Goal: Complete application form

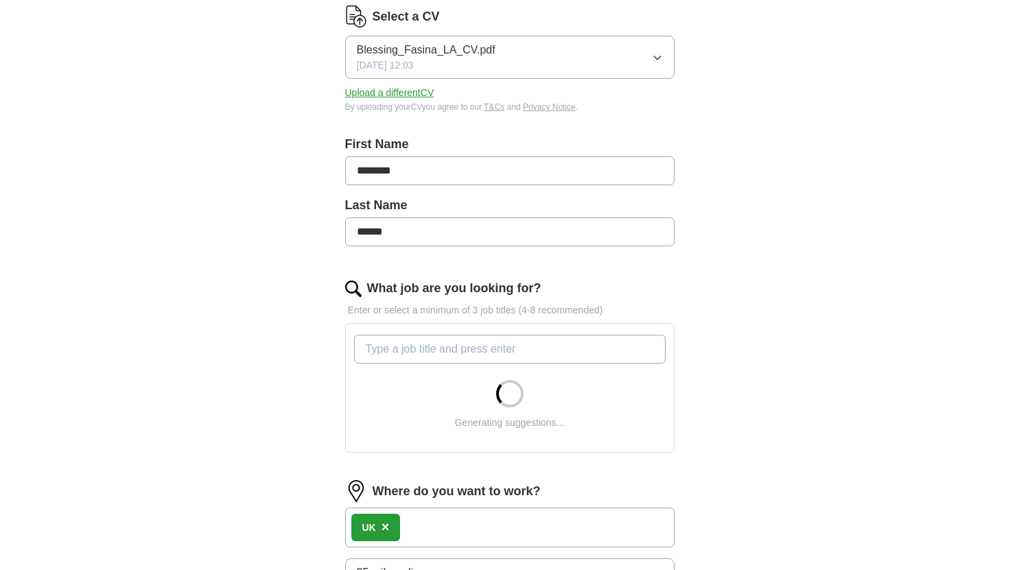
scroll to position [183, 0]
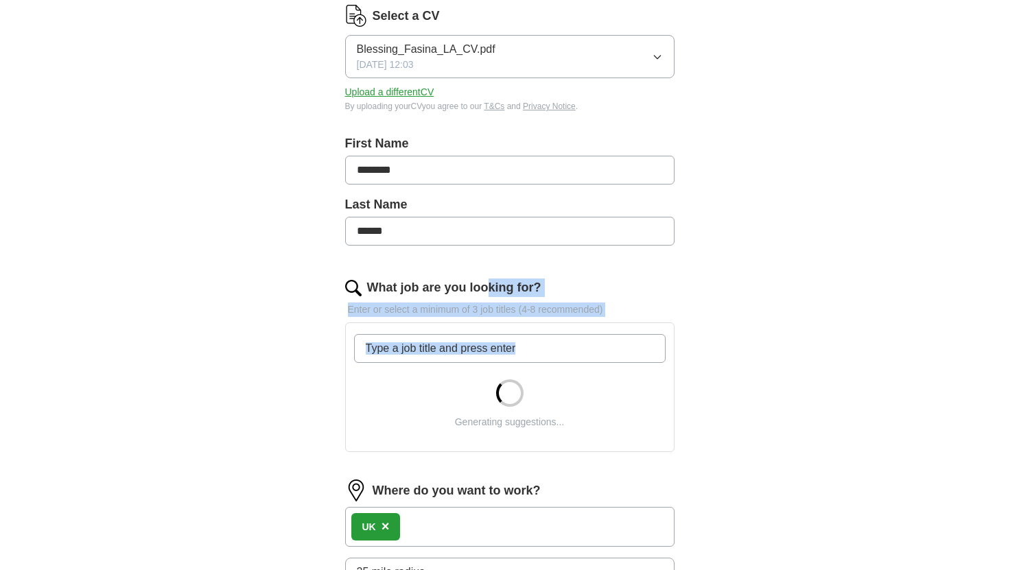
drag, startPoint x: 528, startPoint y: 390, endPoint x: 490, endPoint y: 294, distance: 103.9
click at [490, 294] on div "What job are you looking for? Enter or select a minimum of 3 job titles (4-8 re…" at bounding box center [509, 371] width 329 height 185
click at [522, 347] on input "What job are you looking for?" at bounding box center [510, 348] width 312 height 29
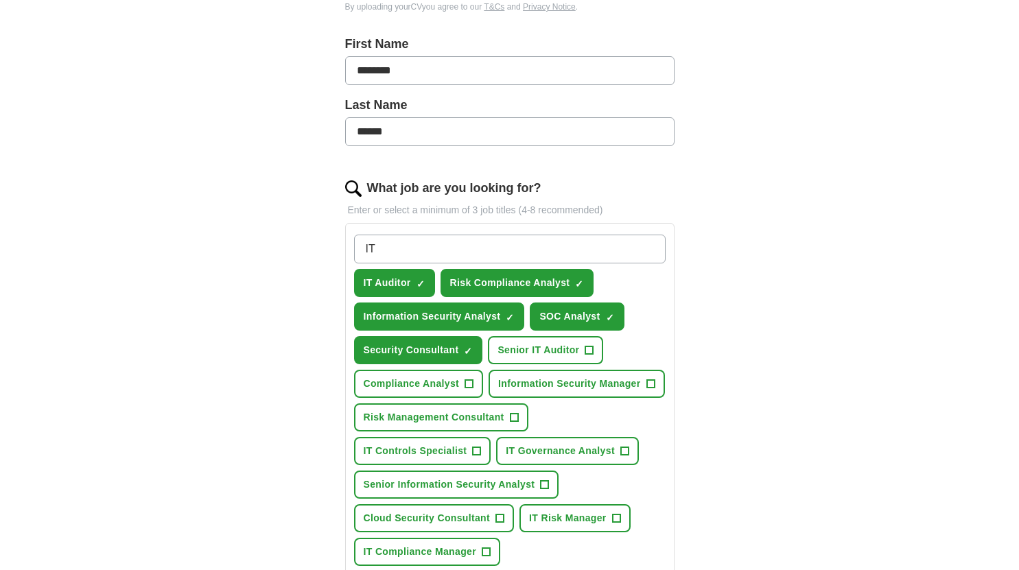
scroll to position [283, 0]
click at [471, 380] on span "+" at bounding box center [469, 383] width 8 height 11
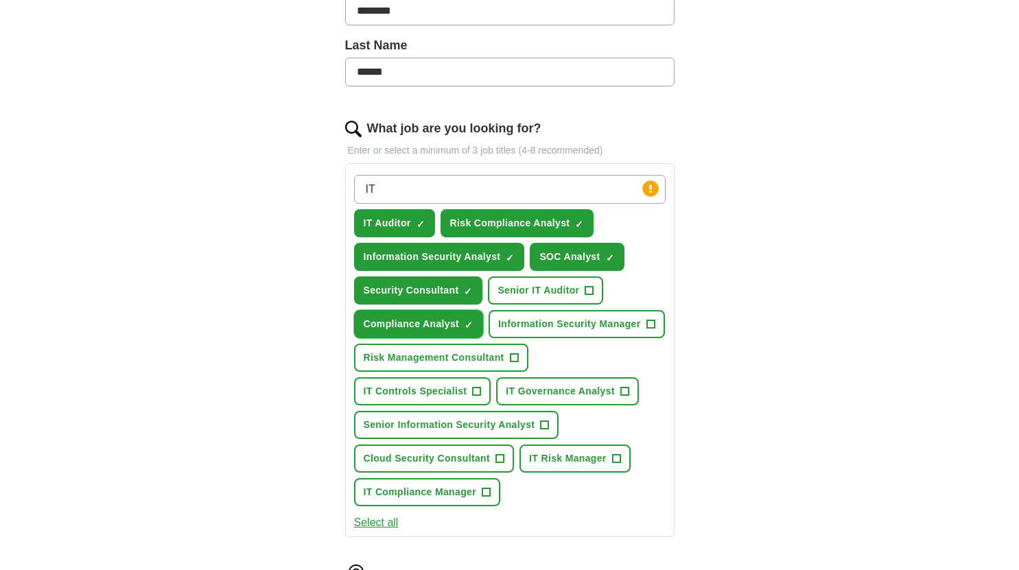
scroll to position [347, 0]
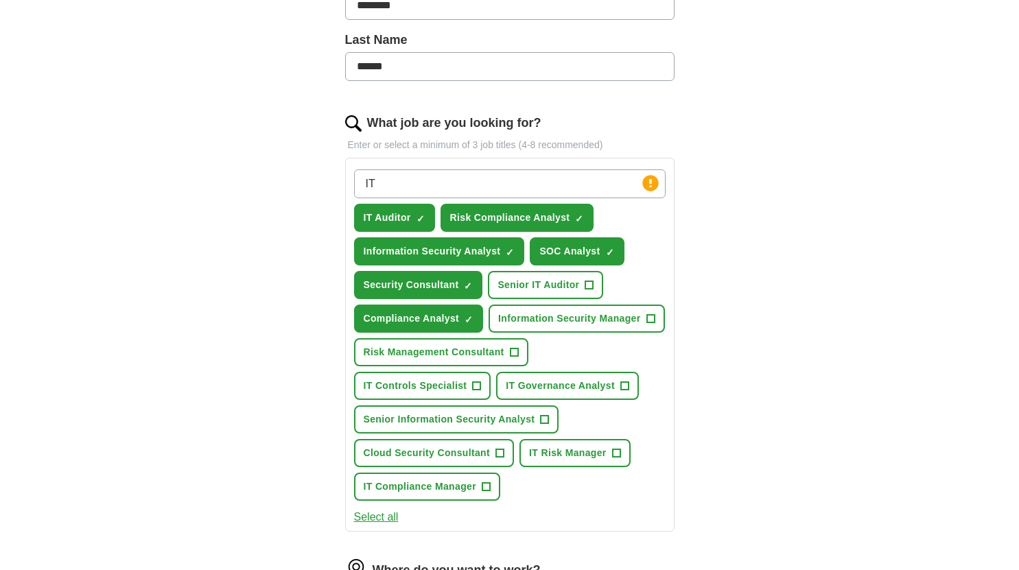
click at [495, 176] on input "IT" at bounding box center [510, 184] width 312 height 29
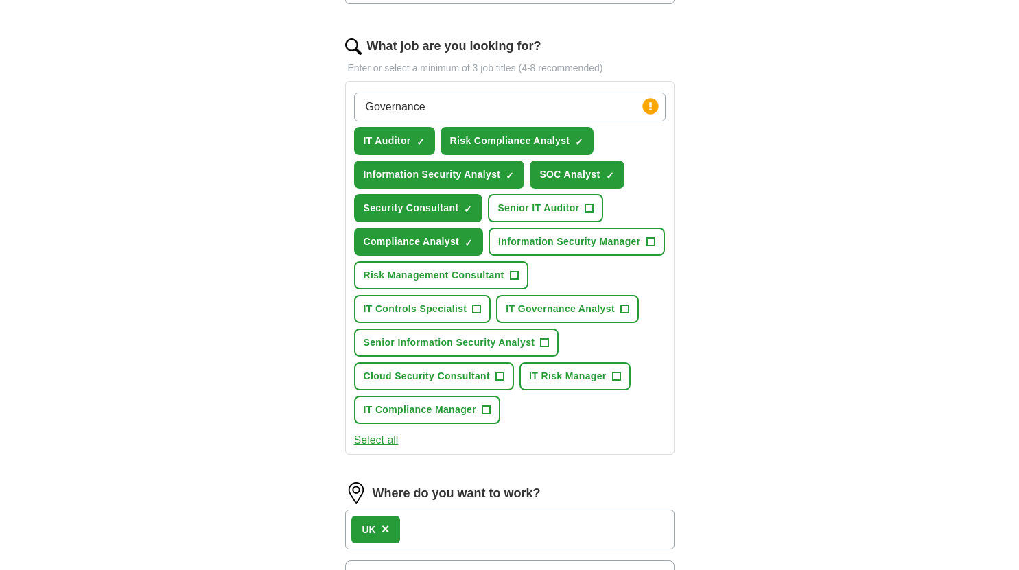
scroll to position [425, 0]
type input "Governance"
click at [388, 440] on button "Select all" at bounding box center [376, 440] width 45 height 16
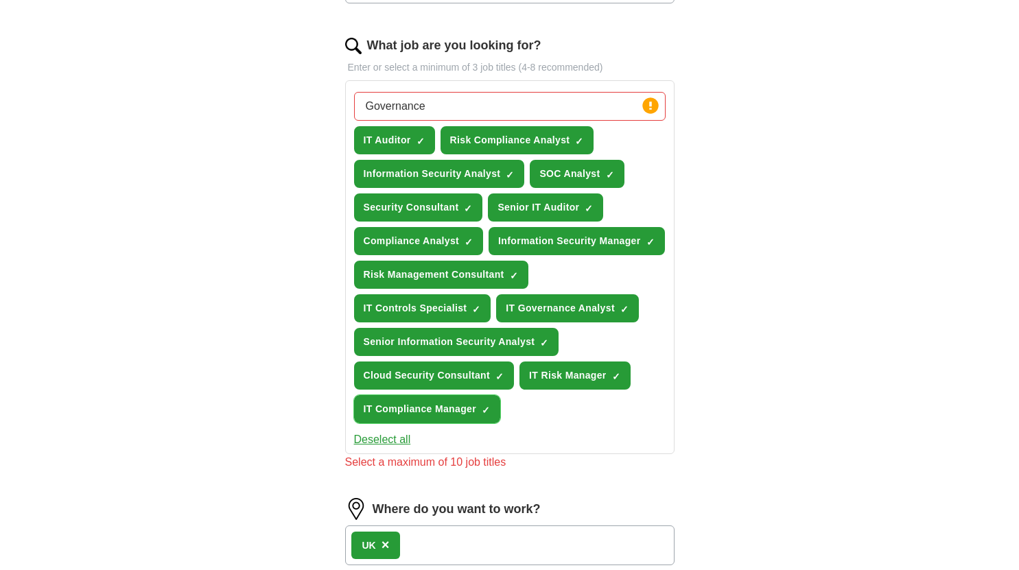
click at [467, 410] on span "IT Compliance Manager" at bounding box center [420, 409] width 113 height 14
click at [546, 373] on span "IT Risk Manager" at bounding box center [568, 376] width 78 height 14
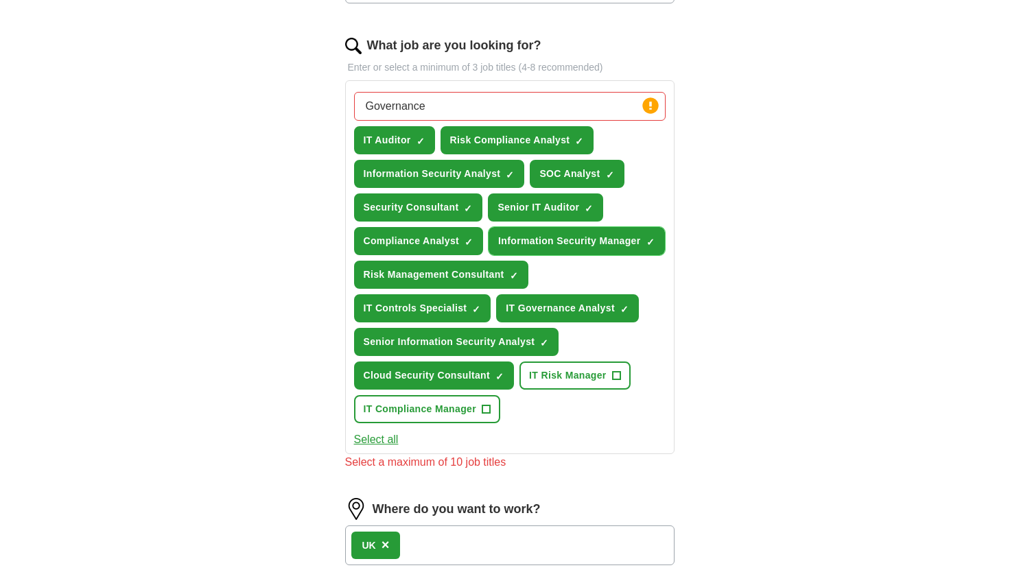
click at [583, 244] on span "Information Security Manager" at bounding box center [569, 241] width 142 height 14
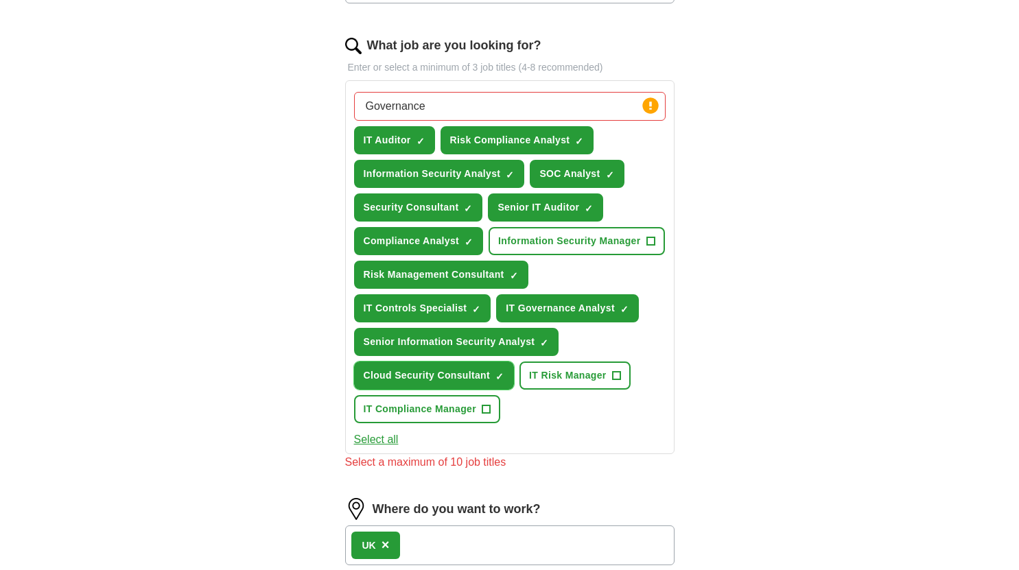
click at [479, 373] on span "Cloud Security Consultant" at bounding box center [427, 376] width 127 height 14
click at [488, 340] on span "Senior Information Security Analyst" at bounding box center [450, 342] width 172 height 14
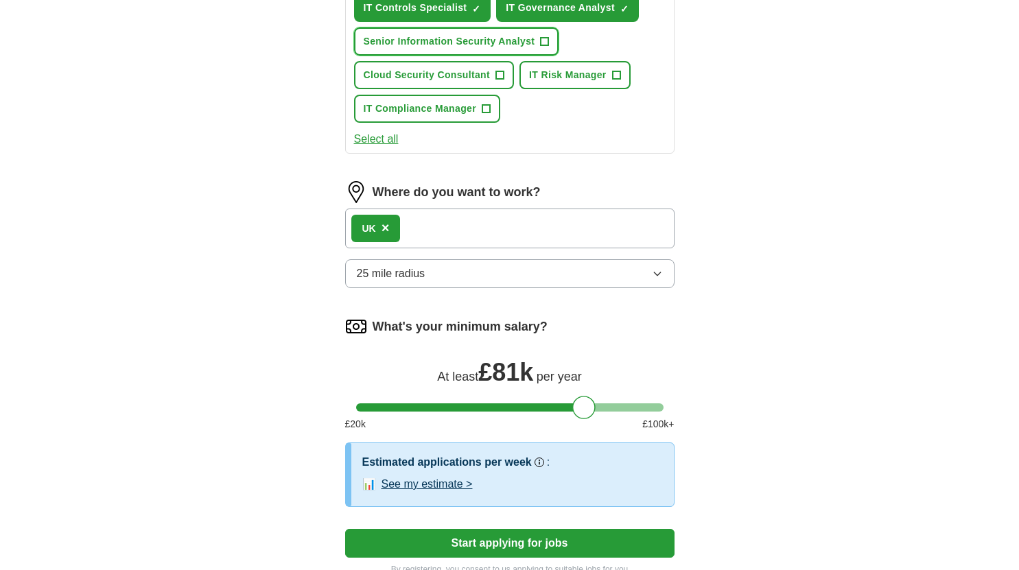
scroll to position [738, 0]
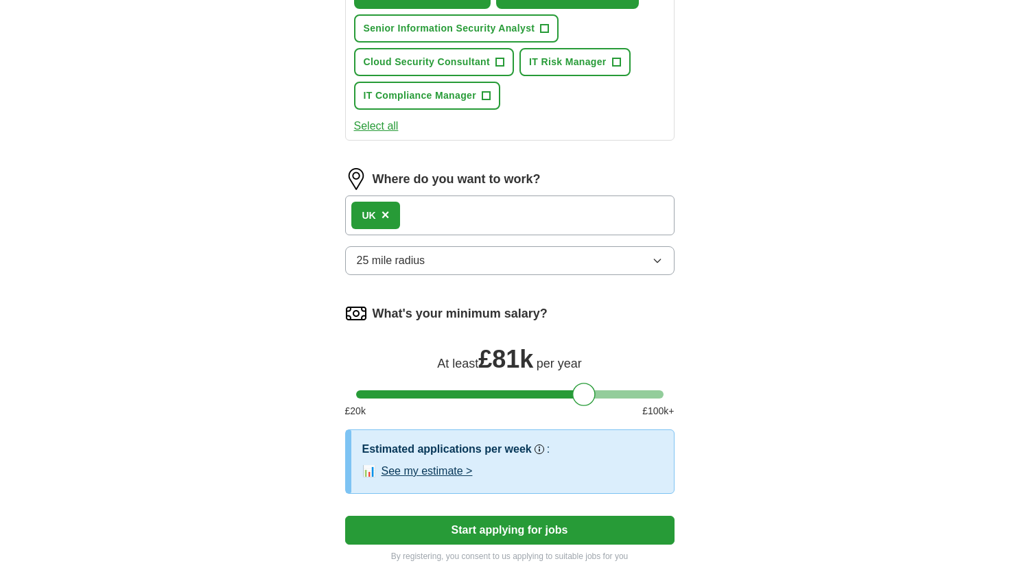
click at [508, 210] on div "UK ×" at bounding box center [509, 216] width 329 height 40
click at [478, 219] on div "UK ×" at bounding box center [509, 216] width 329 height 40
click at [552, 270] on button "25 mile radius" at bounding box center [509, 260] width 329 height 29
click at [478, 235] on div "Where do you want to work? UK × 25 mile radius" at bounding box center [509, 227] width 329 height 118
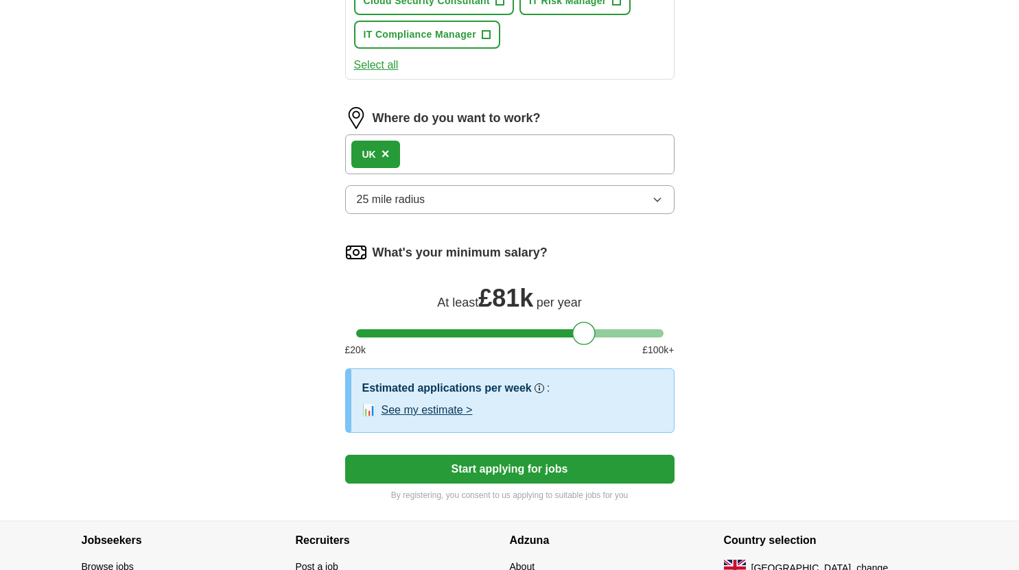
scroll to position [826, 0]
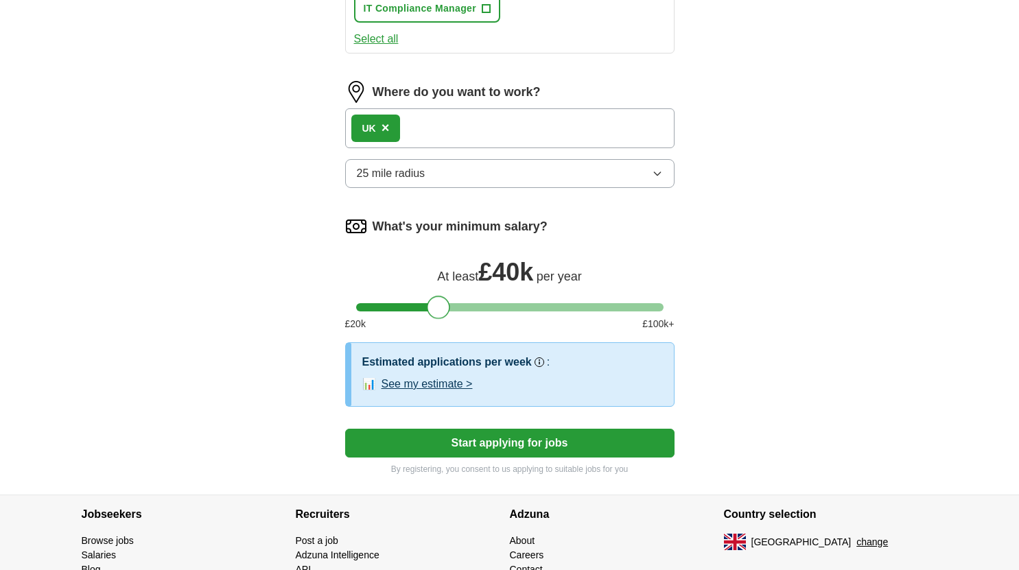
drag, startPoint x: 580, startPoint y: 305, endPoint x: 436, endPoint y: 301, distance: 144.2
click at [436, 301] on div at bounding box center [438, 307] width 23 height 23
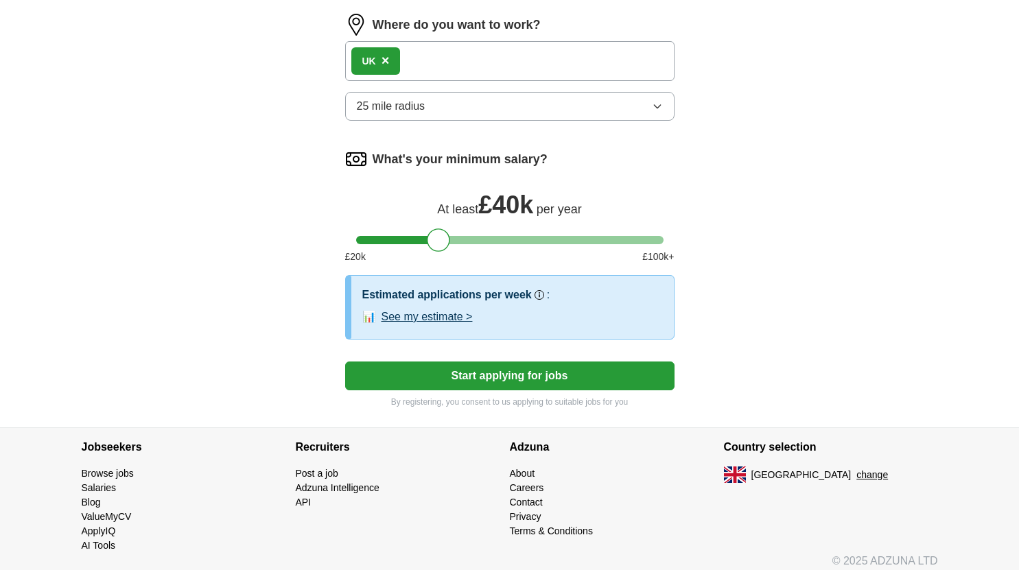
scroll to position [894, 0]
click at [437, 235] on div at bounding box center [434, 239] width 23 height 23
click at [515, 369] on button "Start applying for jobs" at bounding box center [509, 375] width 329 height 29
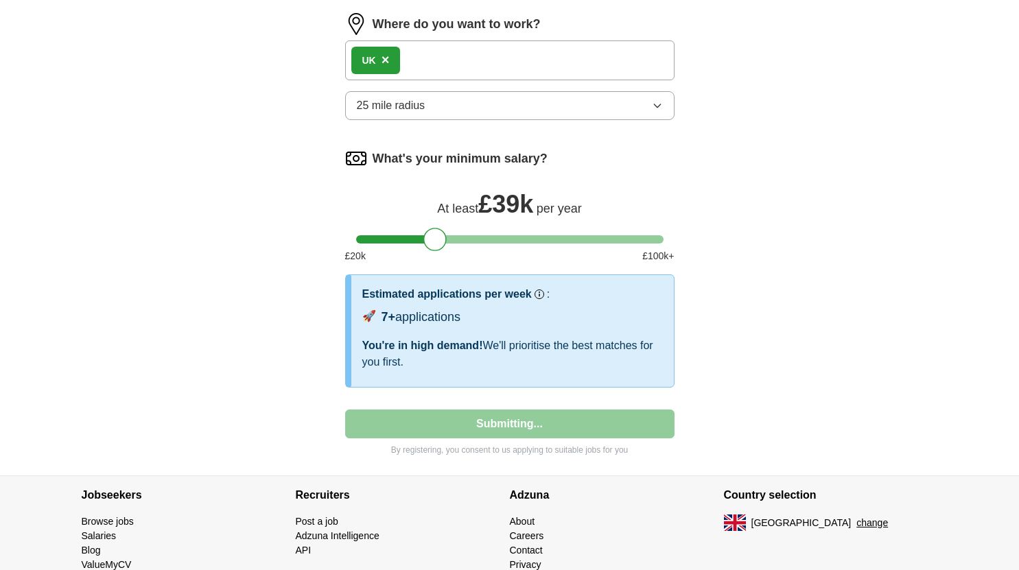
select select "**"
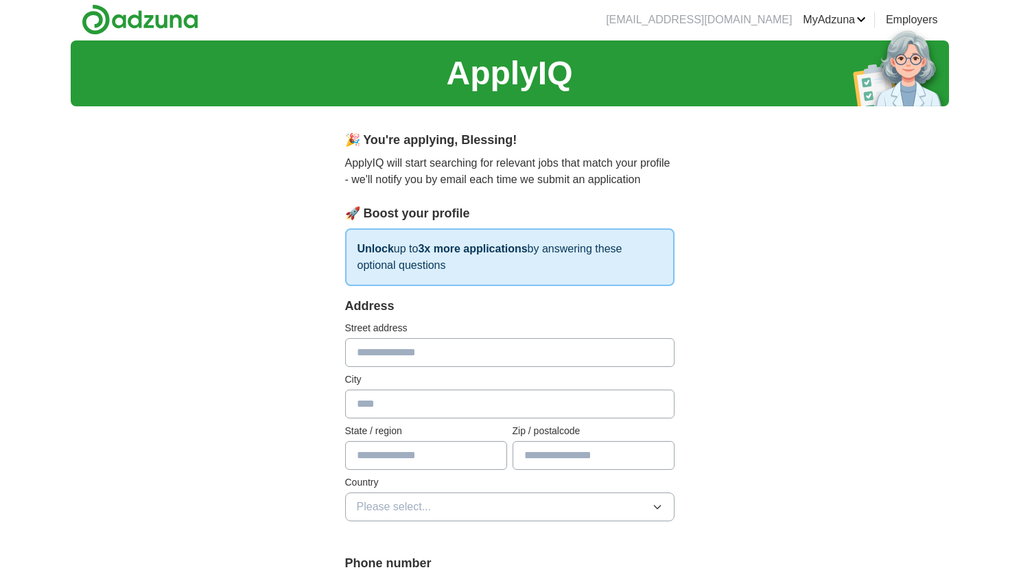
scroll to position [0, 0]
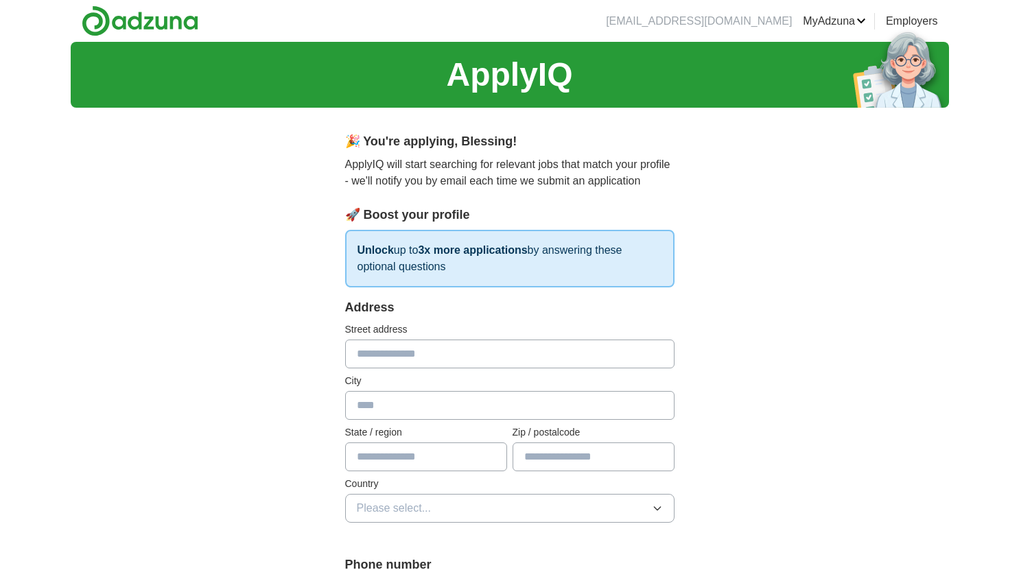
click at [505, 351] on input "text" at bounding box center [509, 354] width 329 height 29
type input "**********"
type input "*****"
type input "******"
type input "********"
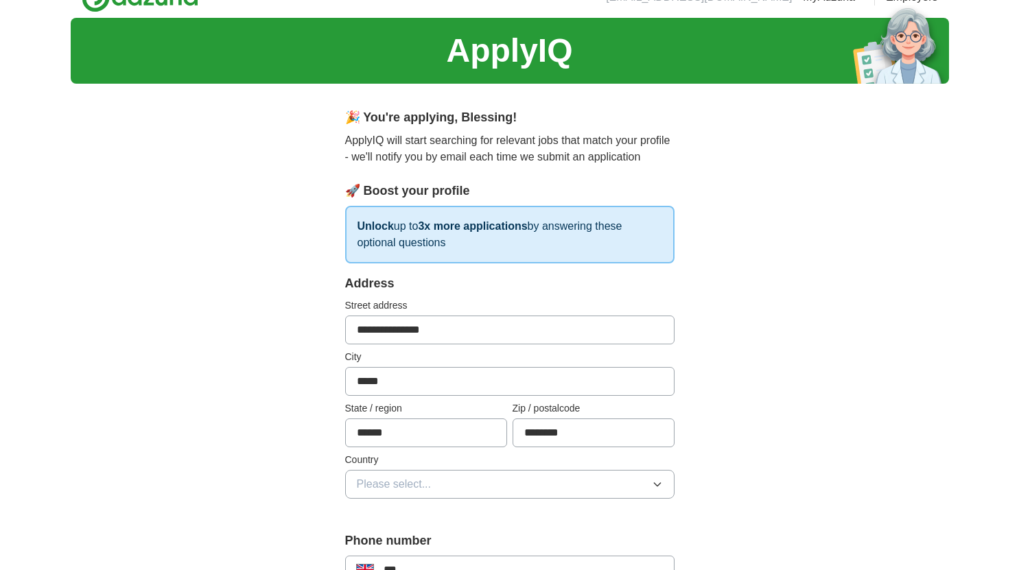
scroll to position [27, 0]
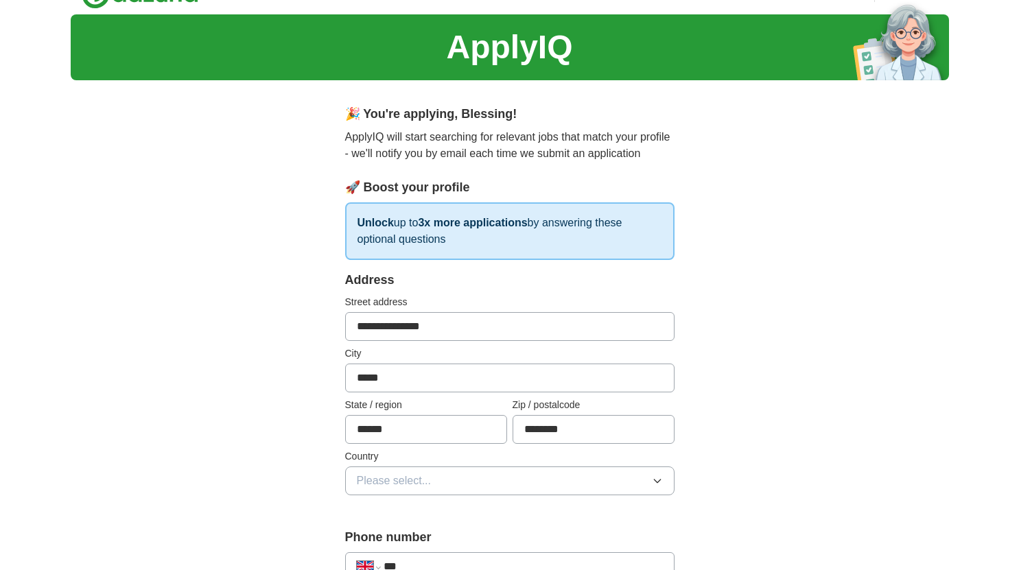
click at [469, 480] on button "Please select..." at bounding box center [509, 481] width 329 height 29
click at [451, 511] on div "[GEOGRAPHIC_DATA]" at bounding box center [510, 512] width 306 height 16
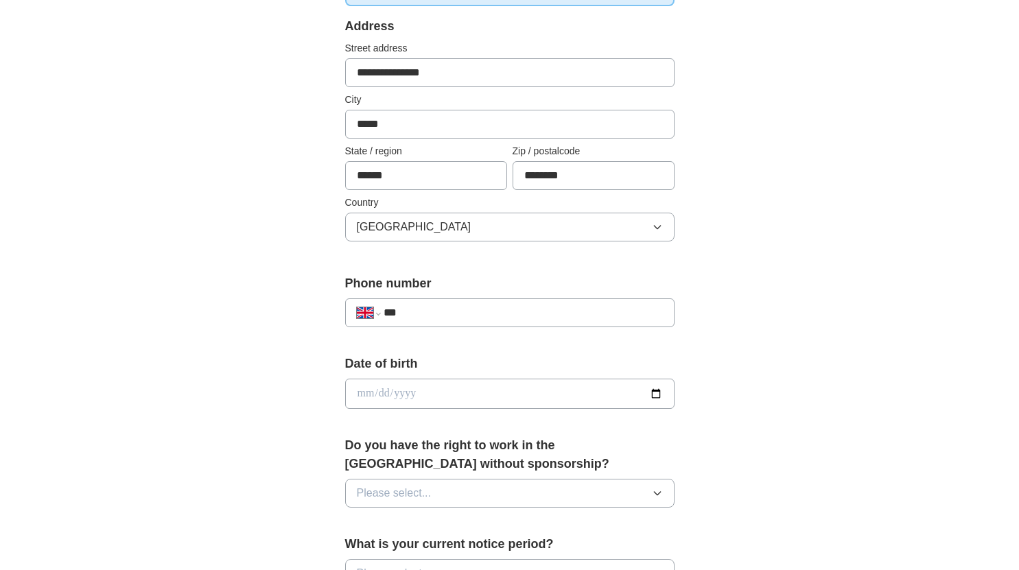
scroll to position [285, 0]
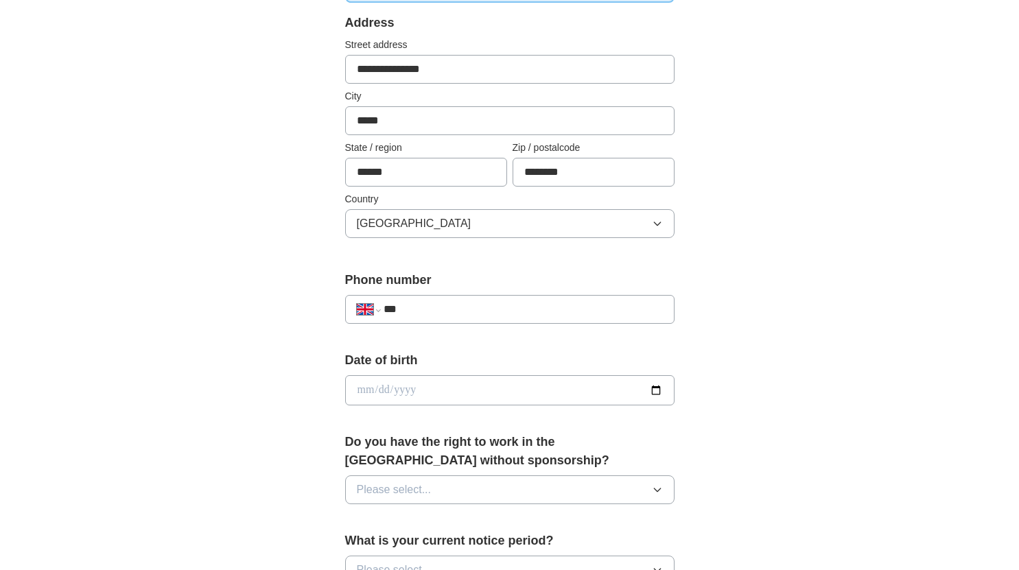
click at [514, 308] on input "***" at bounding box center [523, 309] width 279 height 16
type input "**********"
drag, startPoint x: 438, startPoint y: 403, endPoint x: 454, endPoint y: 393, distance: 19.4
click at [454, 393] on input "date" at bounding box center [509, 390] width 329 height 30
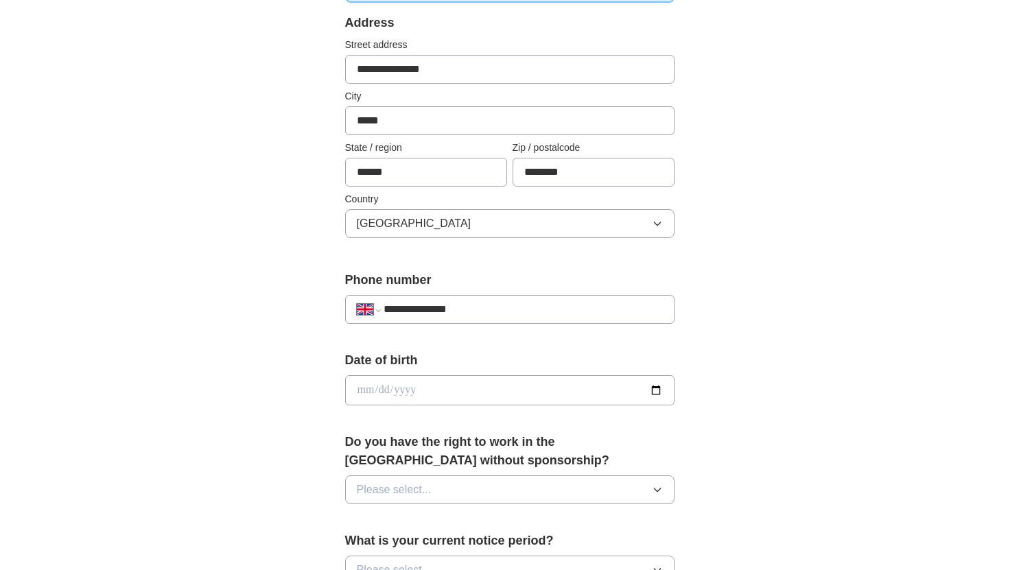
click at [462, 391] on input "date" at bounding box center [509, 390] width 329 height 30
click at [652, 389] on input "date" at bounding box center [509, 390] width 329 height 30
type input "**********"
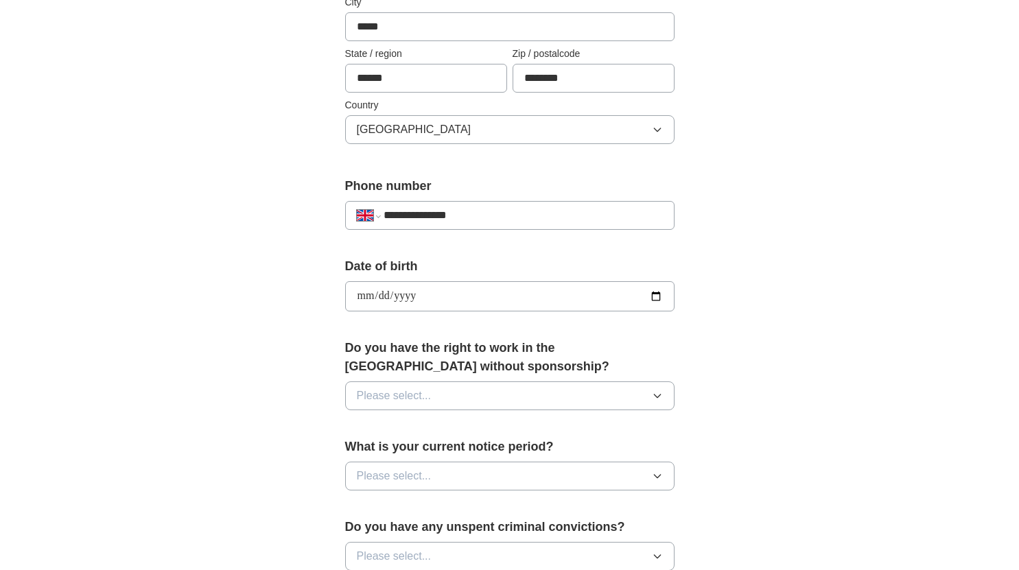
scroll to position [380, 0]
click at [437, 395] on button "Please select..." at bounding box center [509, 394] width 329 height 29
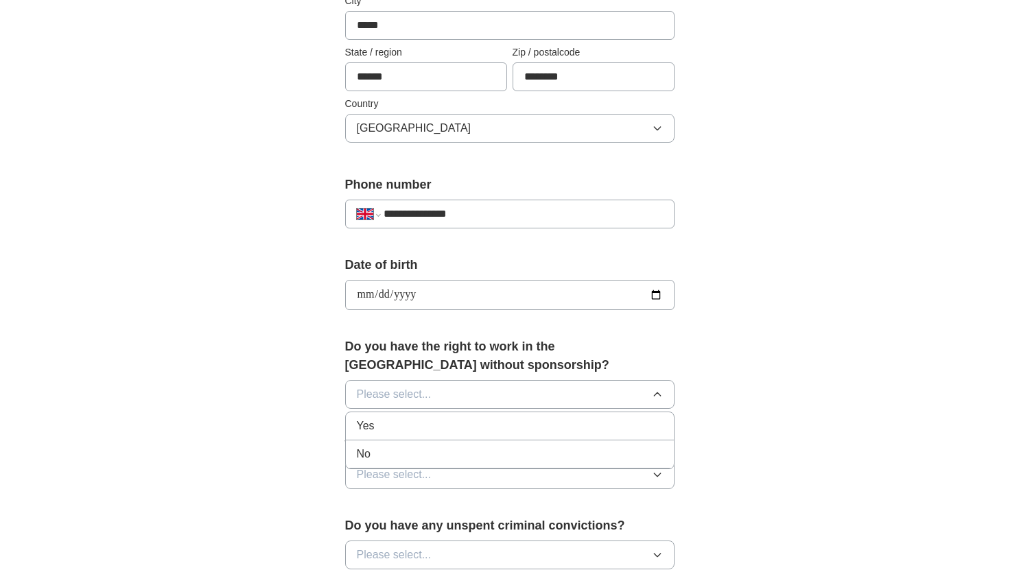
click at [397, 420] on div "Yes" at bounding box center [510, 426] width 306 height 16
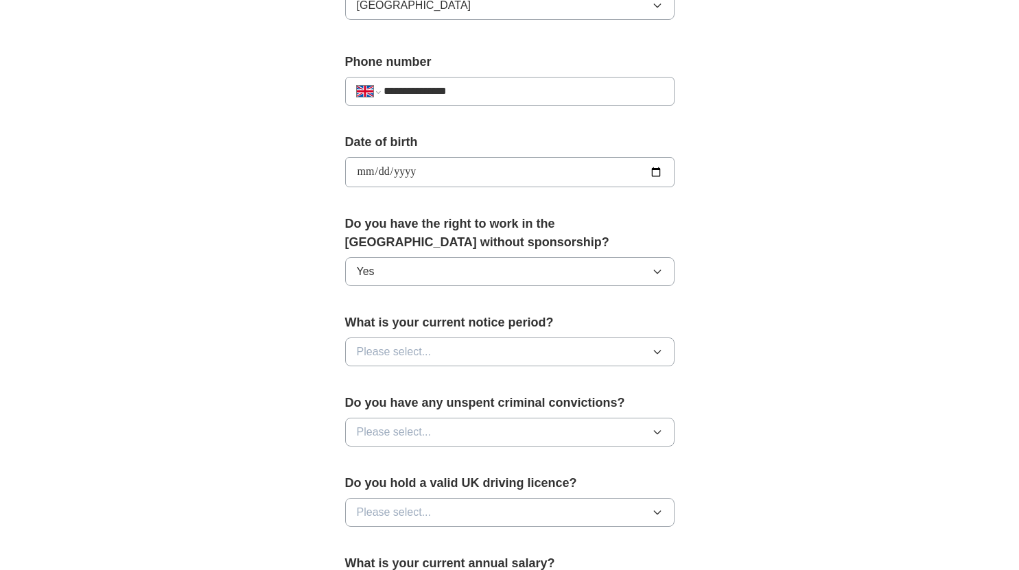
scroll to position [504, 0]
click at [411, 351] on span "Please select..." at bounding box center [394, 351] width 75 height 16
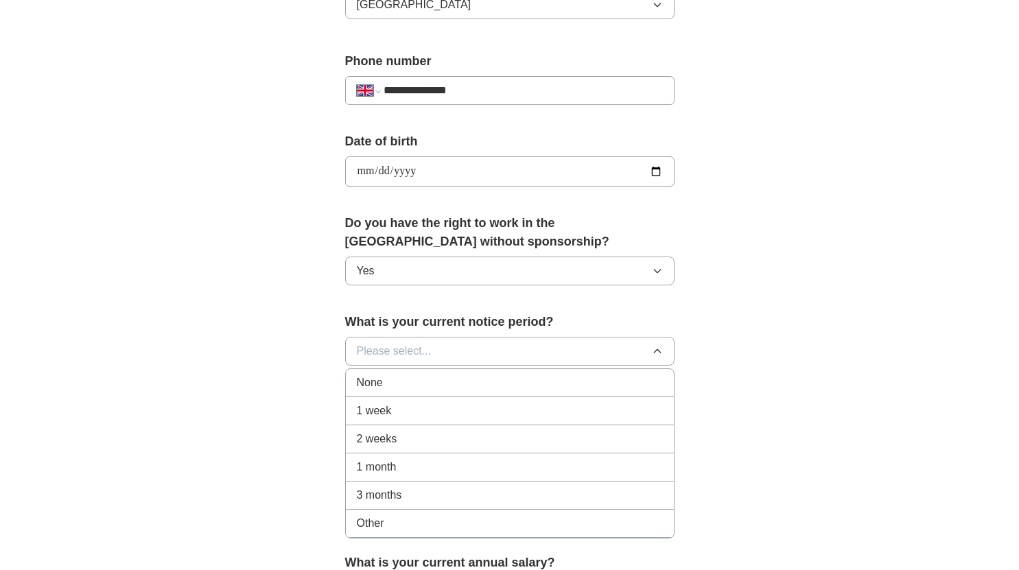
click at [390, 437] on span "2 weeks" at bounding box center [377, 439] width 40 height 16
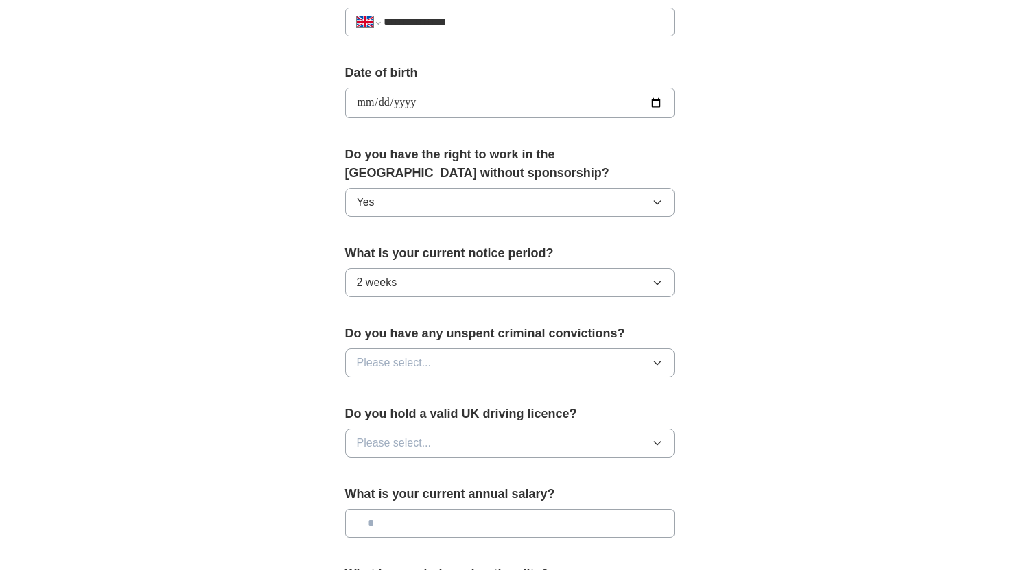
scroll to position [585, 0]
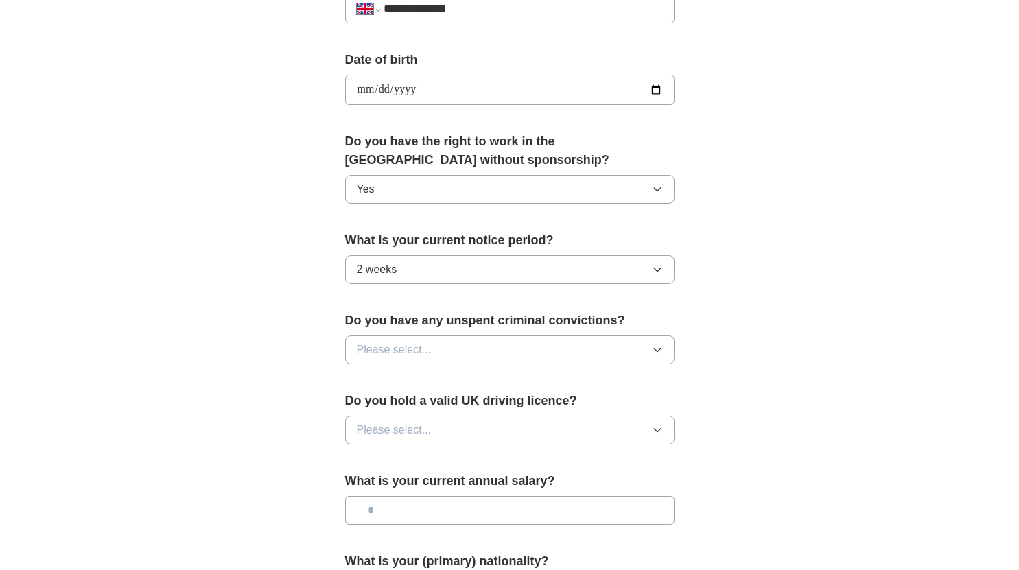
click at [412, 345] on span "Please select..." at bounding box center [394, 350] width 75 height 16
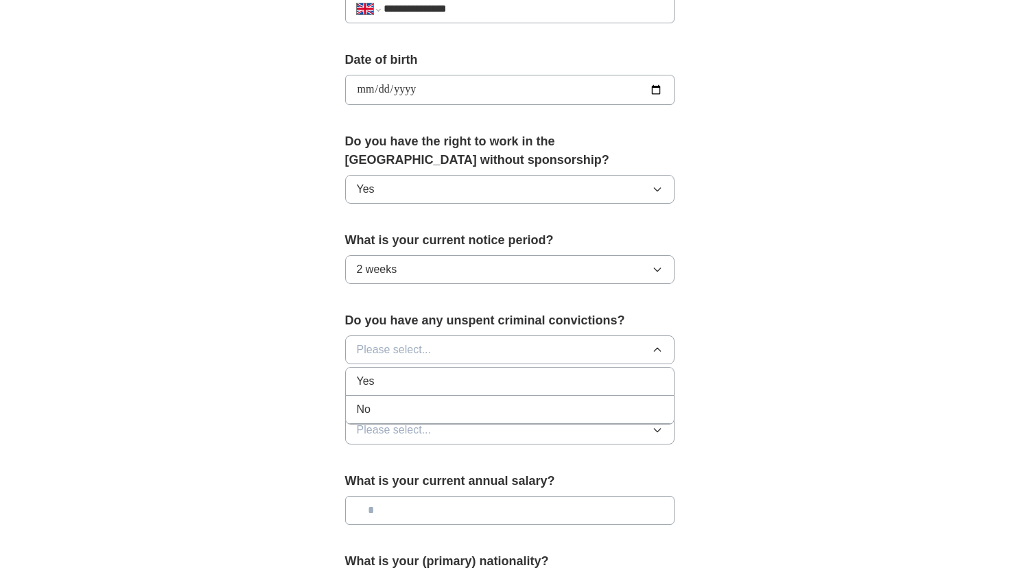
click at [387, 411] on div "No" at bounding box center [510, 409] width 306 height 16
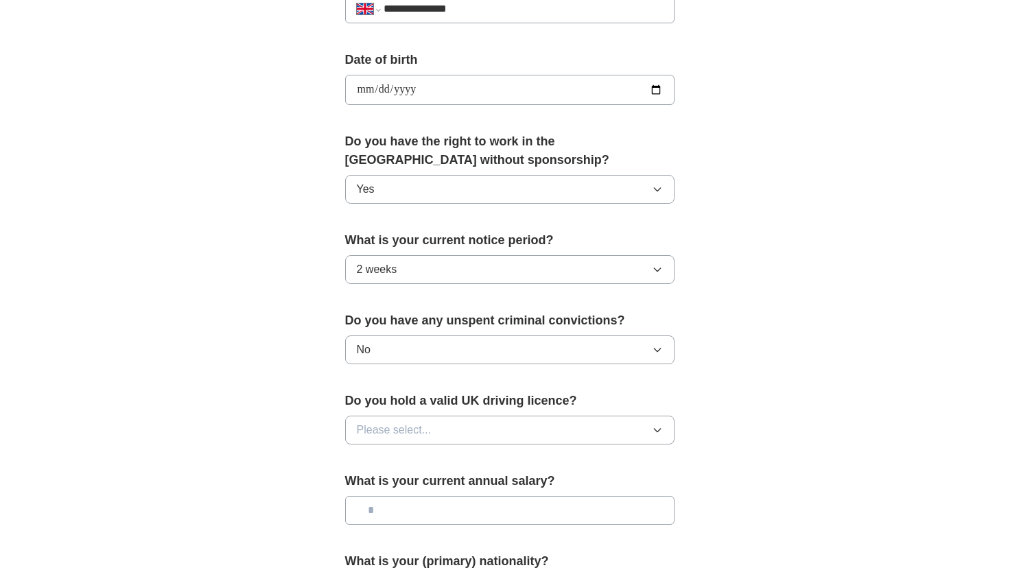
click at [393, 427] on span "Please select..." at bounding box center [394, 430] width 75 height 16
click at [393, 460] on div "Yes" at bounding box center [510, 462] width 306 height 16
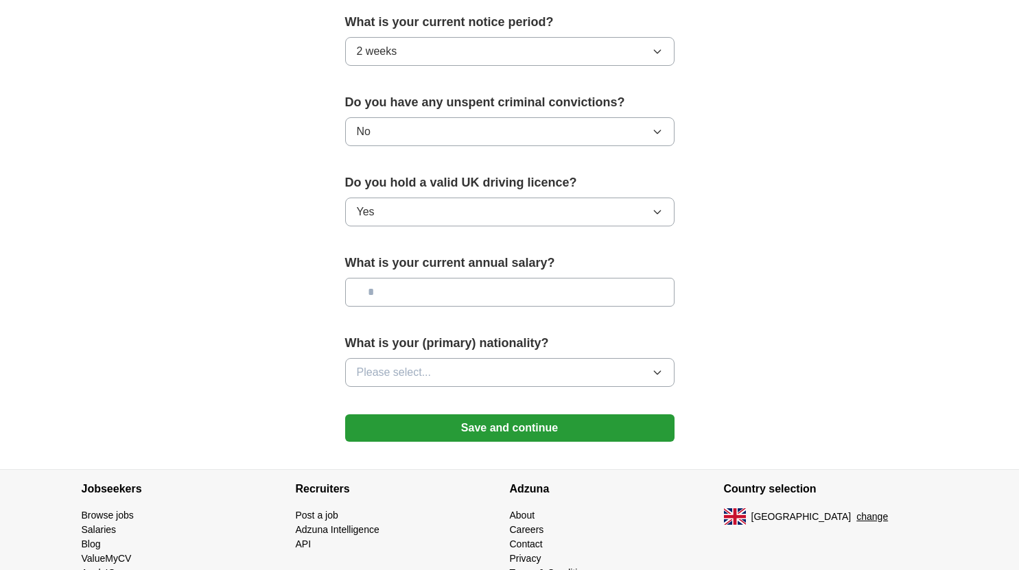
scroll to position [820, 0]
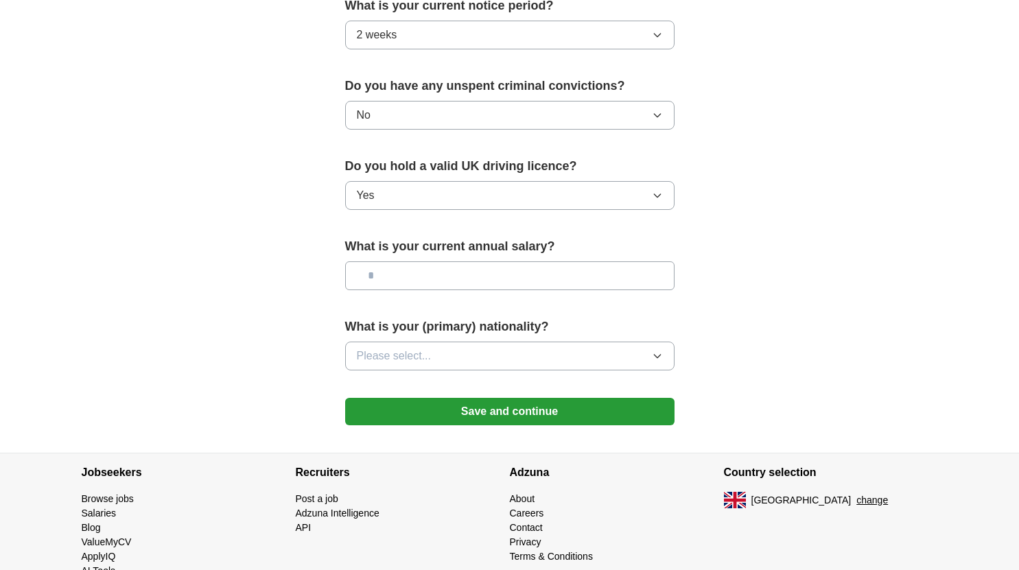
click at [411, 277] on input "text" at bounding box center [509, 275] width 329 height 29
type input "*******"
click at [401, 359] on span "Please select..." at bounding box center [394, 356] width 75 height 16
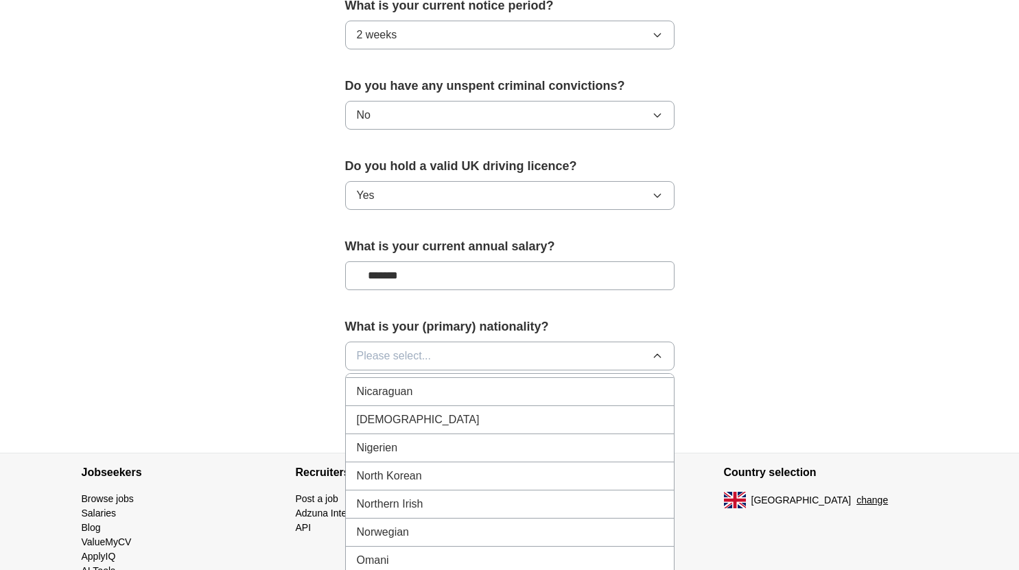
scroll to position [3595, 0]
click at [399, 421] on div "[DEMOGRAPHIC_DATA]" at bounding box center [510, 423] width 306 height 16
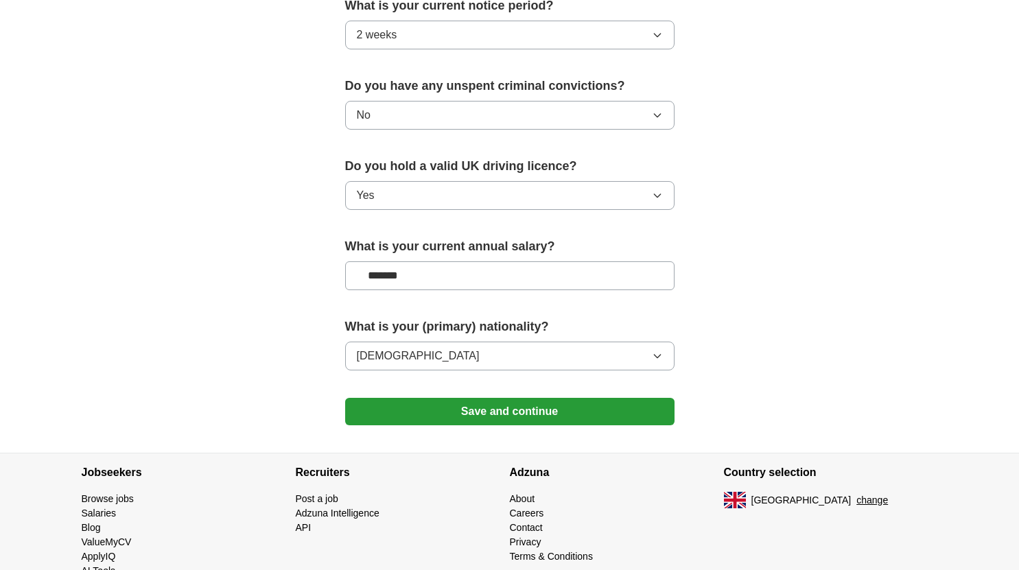
click at [483, 418] on button "Save and continue" at bounding box center [509, 411] width 329 height 27
